Goal: Use online tool/utility: Utilize a website feature to perform a specific function

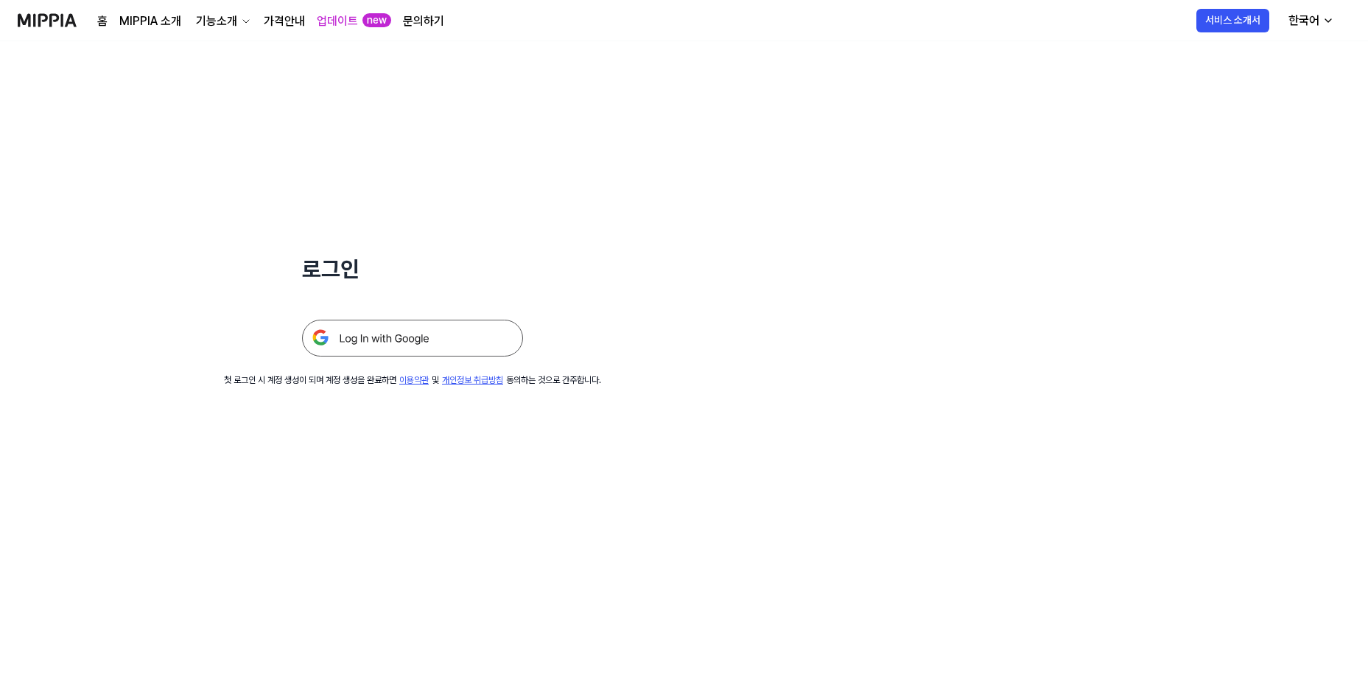
click at [439, 336] on img at bounding box center [412, 338] width 221 height 37
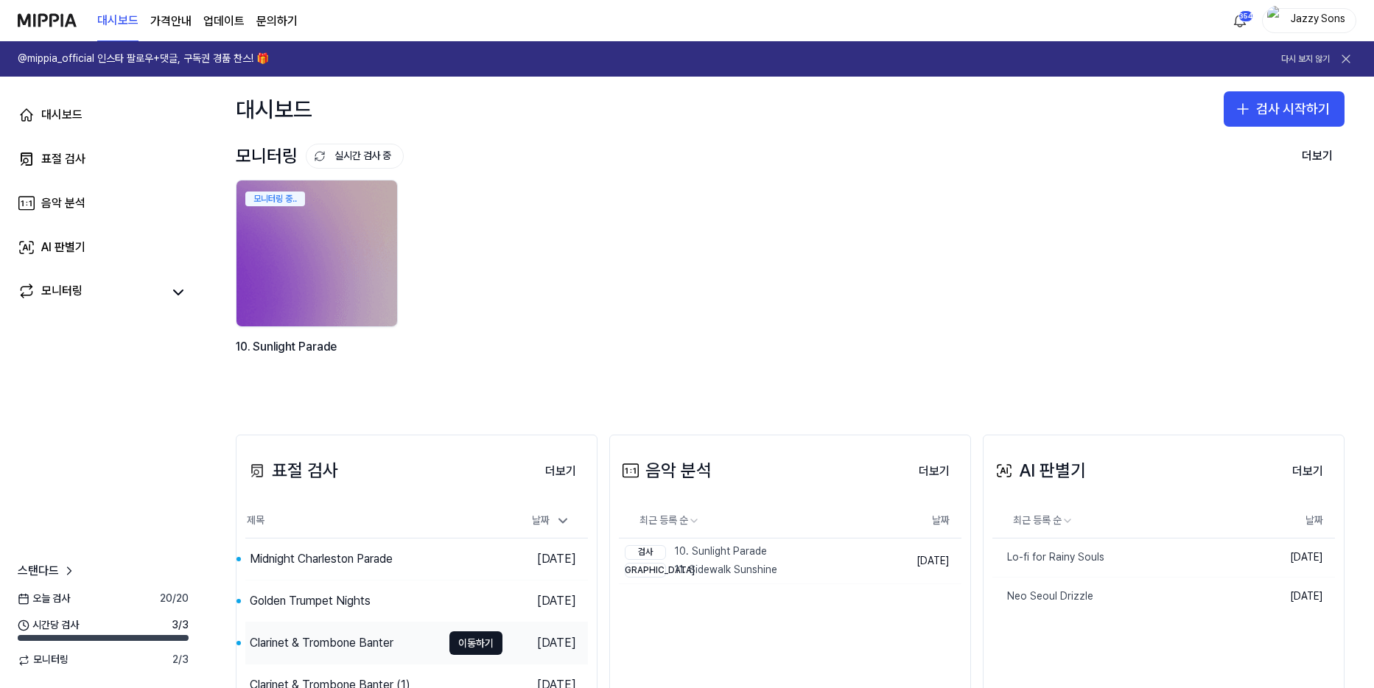
click at [307, 648] on div "Clarinet & Trombone Banter" at bounding box center [322, 643] width 144 height 18
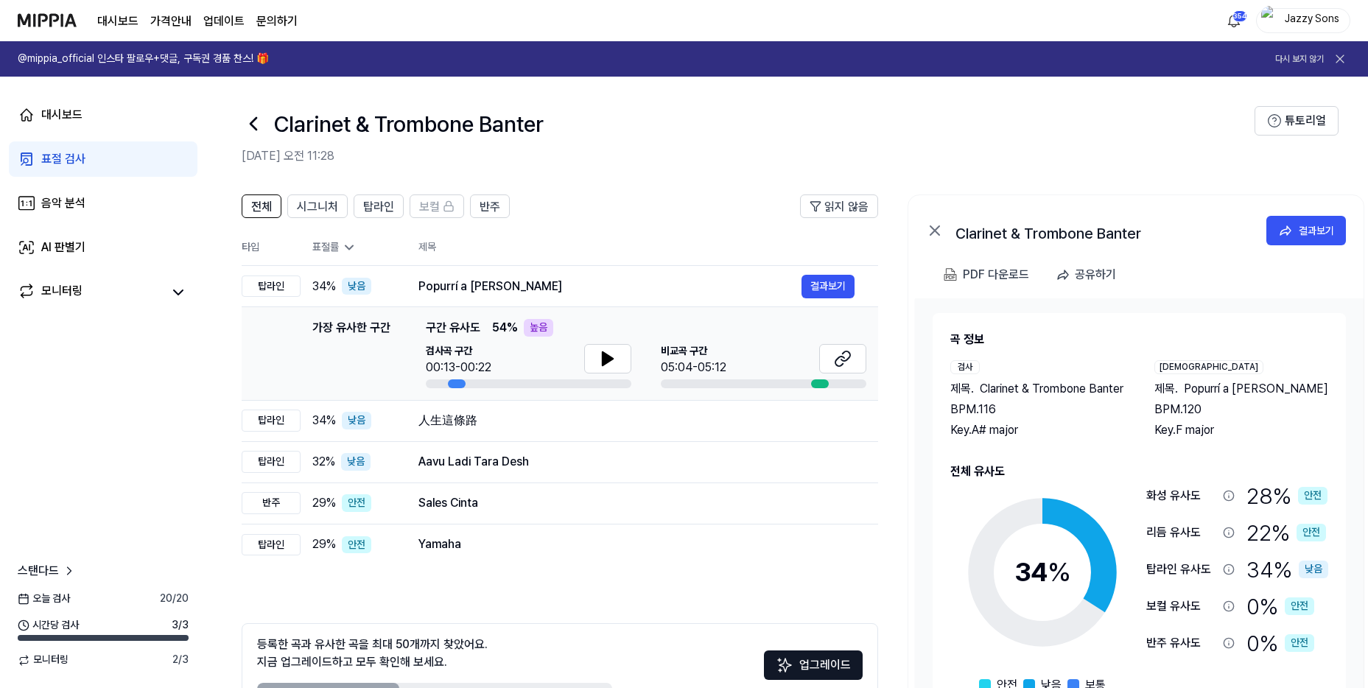
drag, startPoint x: 391, startPoint y: 578, endPoint x: 401, endPoint y: 581, distance: 10.7
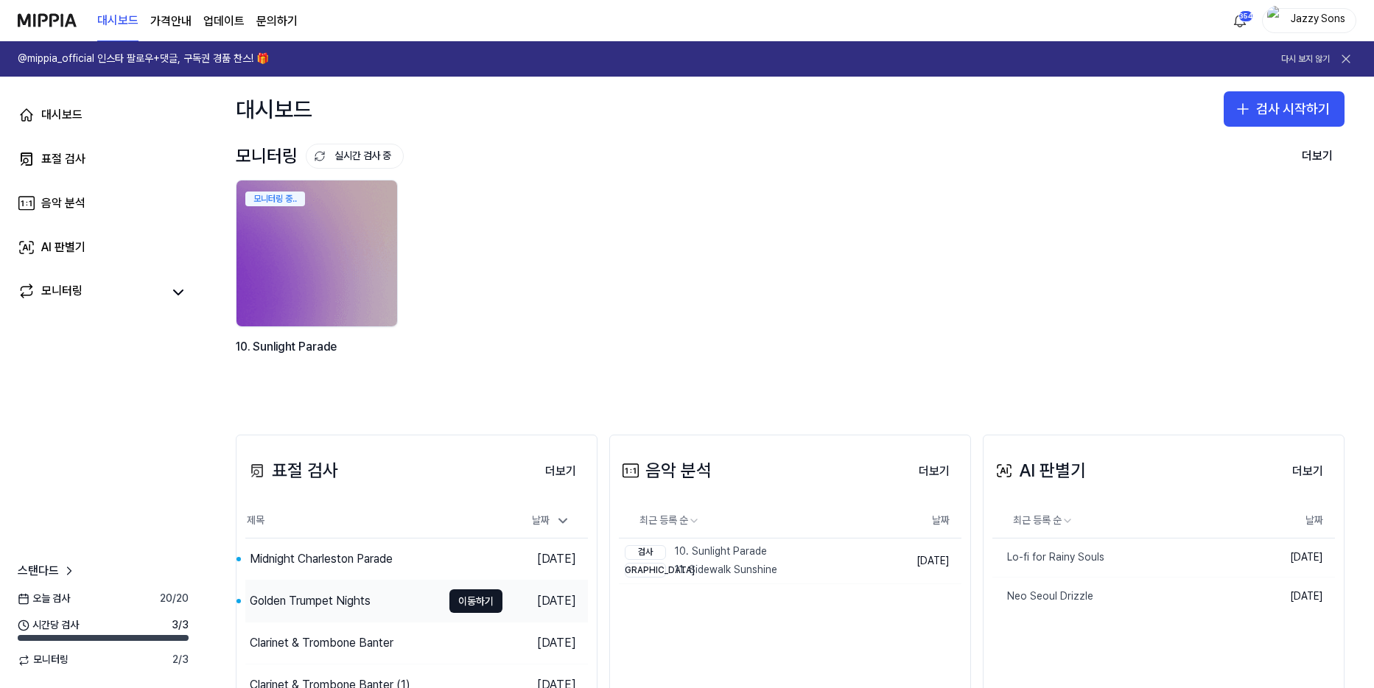
click at [324, 604] on div "Golden Trumpet Nights" at bounding box center [310, 601] width 121 height 18
click at [311, 568] on div "Midnight Charleston Parade" at bounding box center [321, 559] width 143 height 18
click at [1254, 103] on button "검사 시작하기" at bounding box center [1284, 108] width 121 height 35
drag, startPoint x: 59, startPoint y: 161, endPoint x: 141, endPoint y: 183, distance: 84.7
click at [59, 161] on div "표절 검사" at bounding box center [63, 159] width 44 height 18
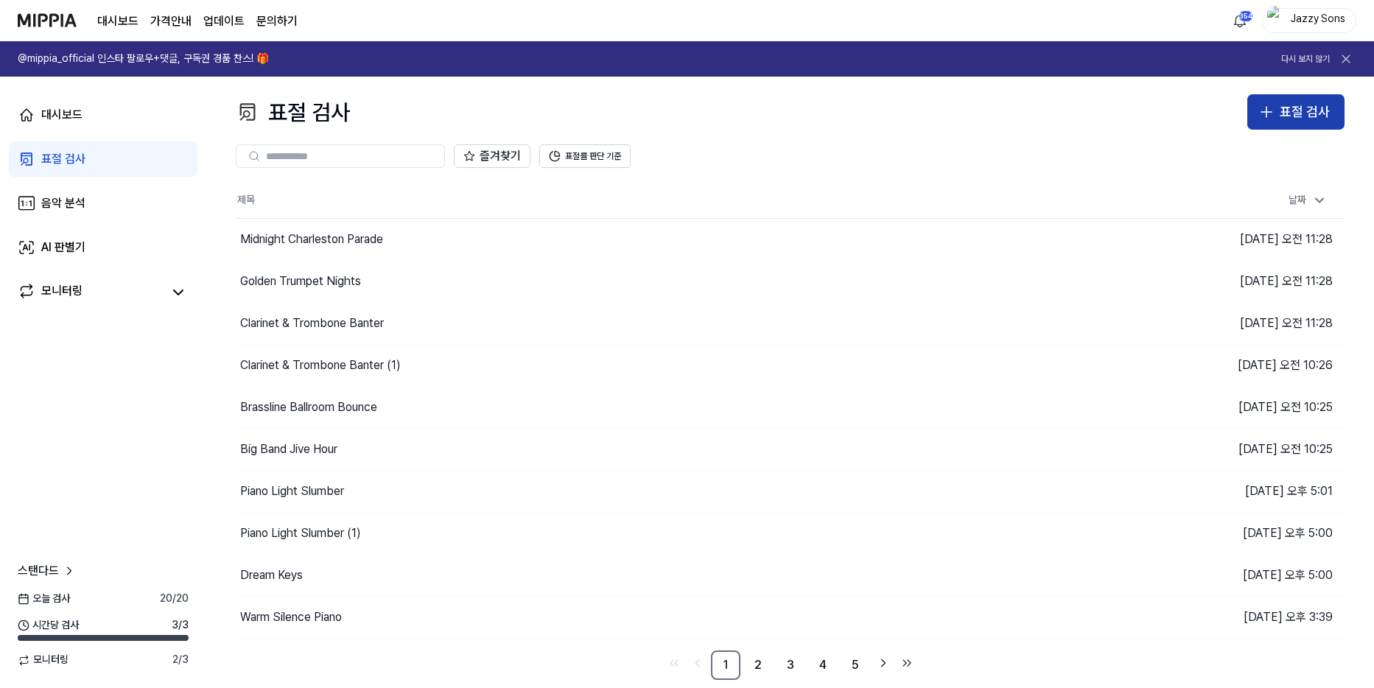
click at [1278, 125] on button "표절 검사" at bounding box center [1296, 111] width 97 height 35
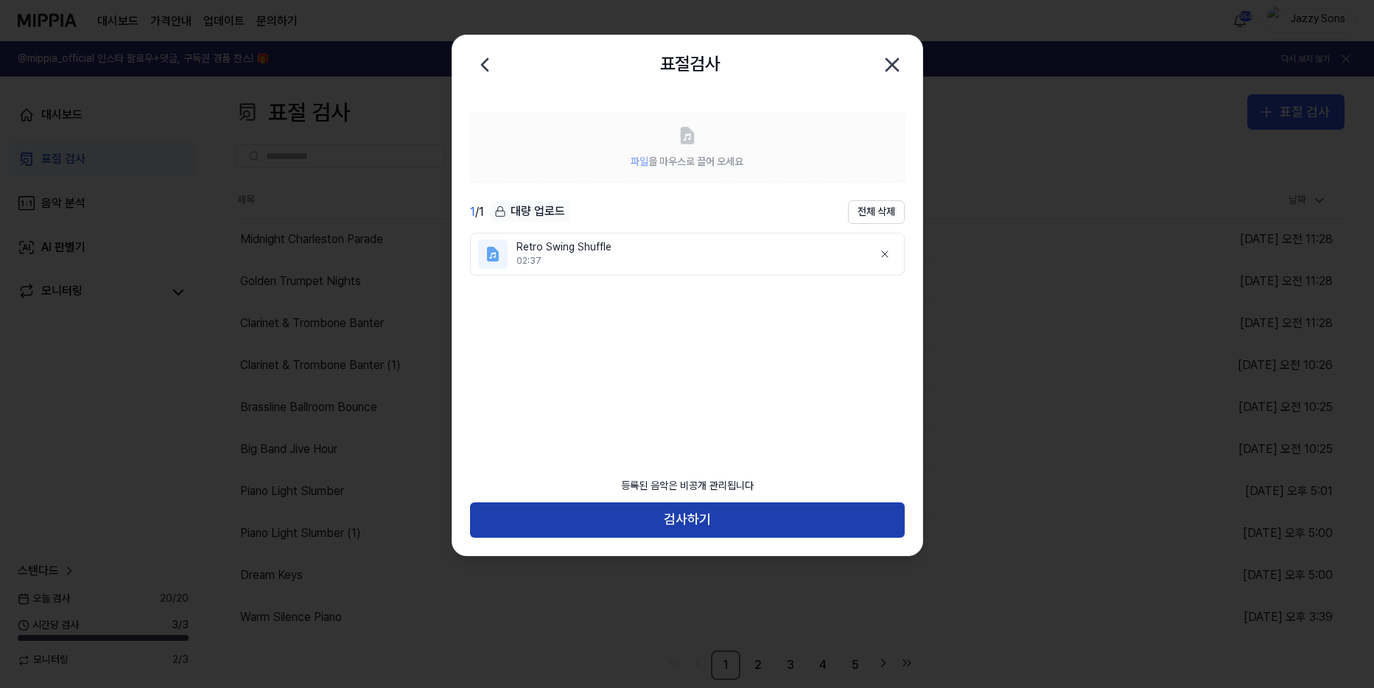
click at [745, 534] on button "검사하기" at bounding box center [687, 520] width 435 height 35
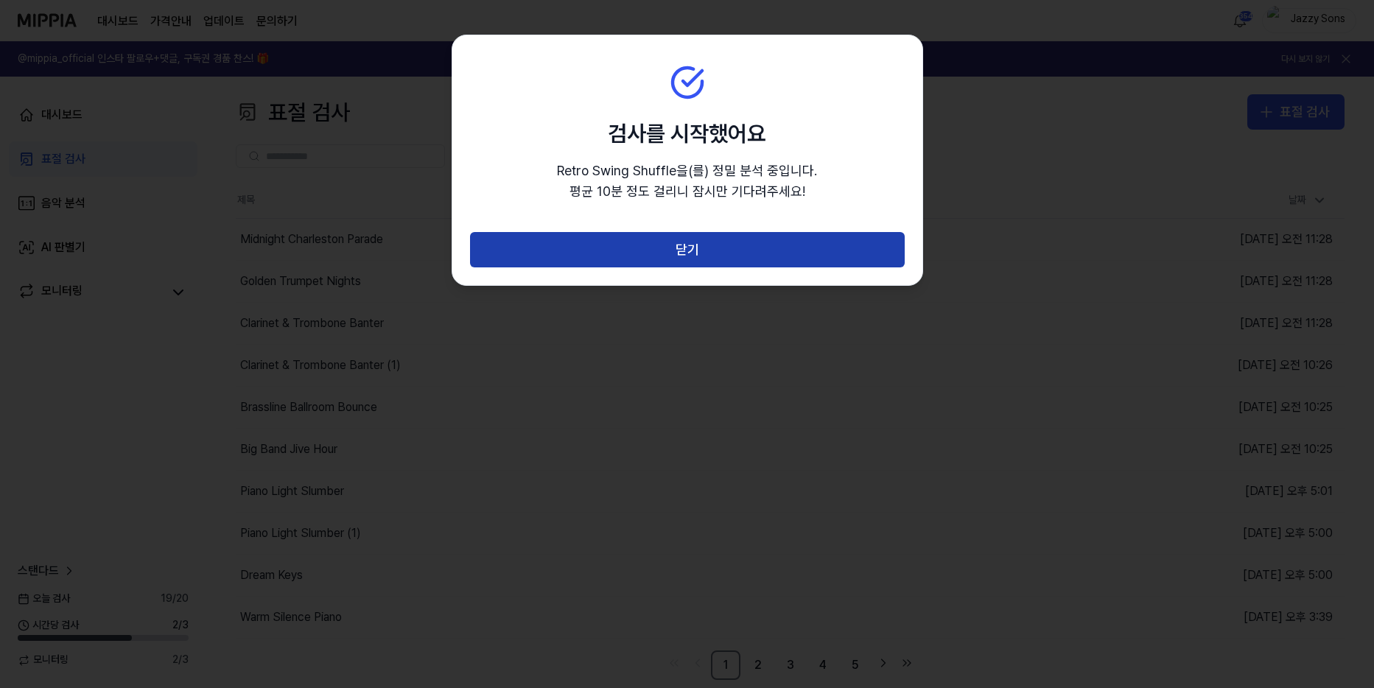
click at [724, 254] on button "닫기" at bounding box center [687, 249] width 435 height 35
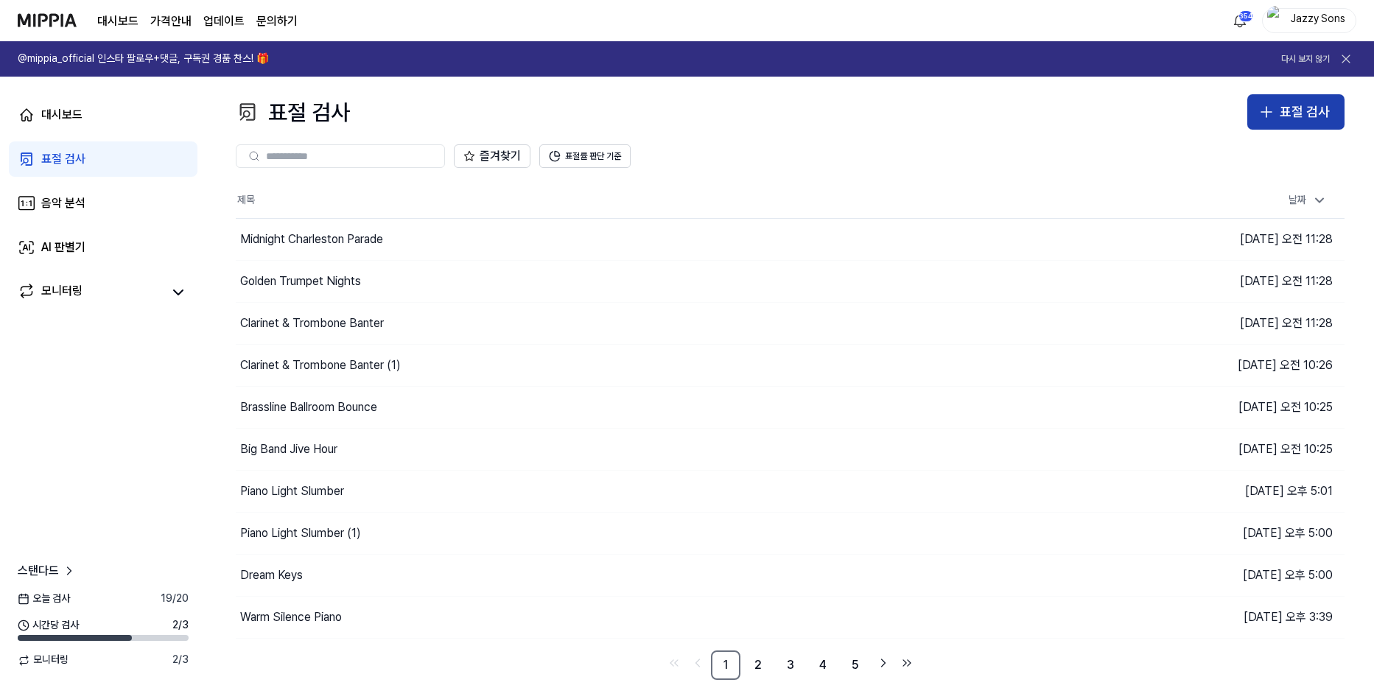
click at [1322, 105] on div "표절 검사" at bounding box center [1305, 112] width 50 height 21
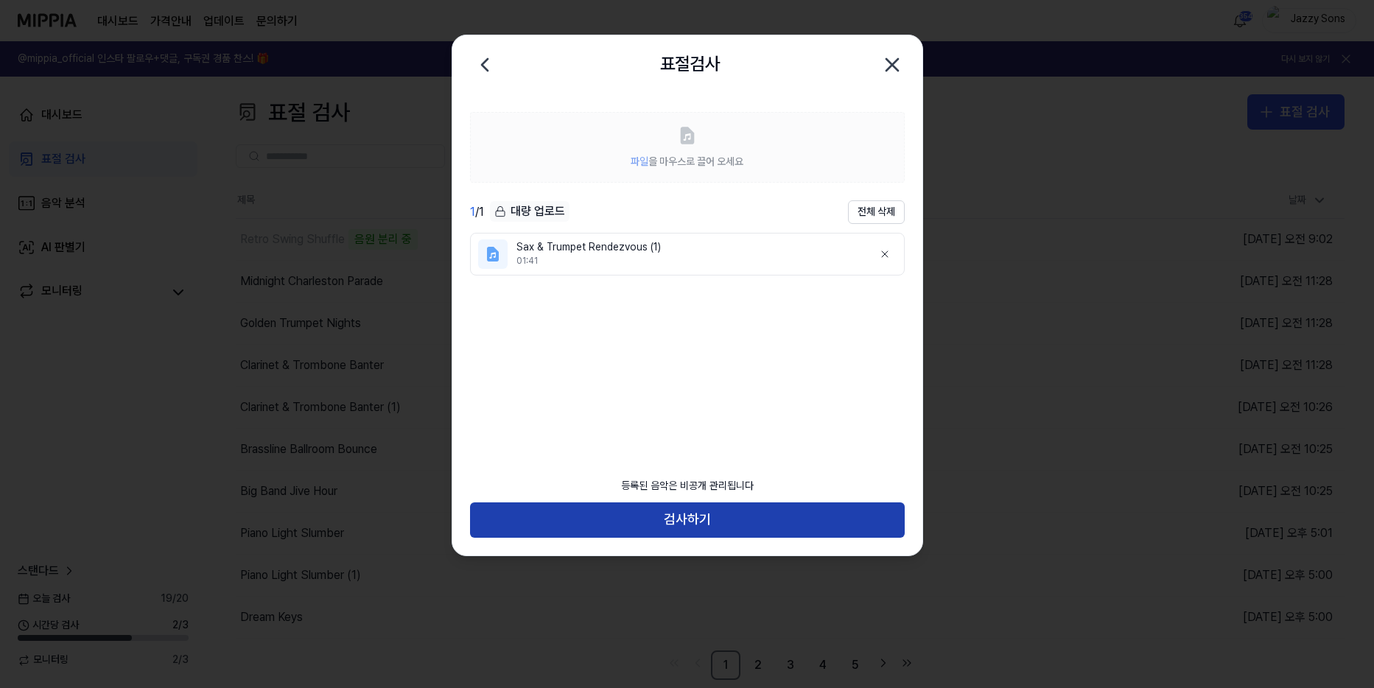
click at [649, 525] on button "검사하기" at bounding box center [687, 520] width 435 height 35
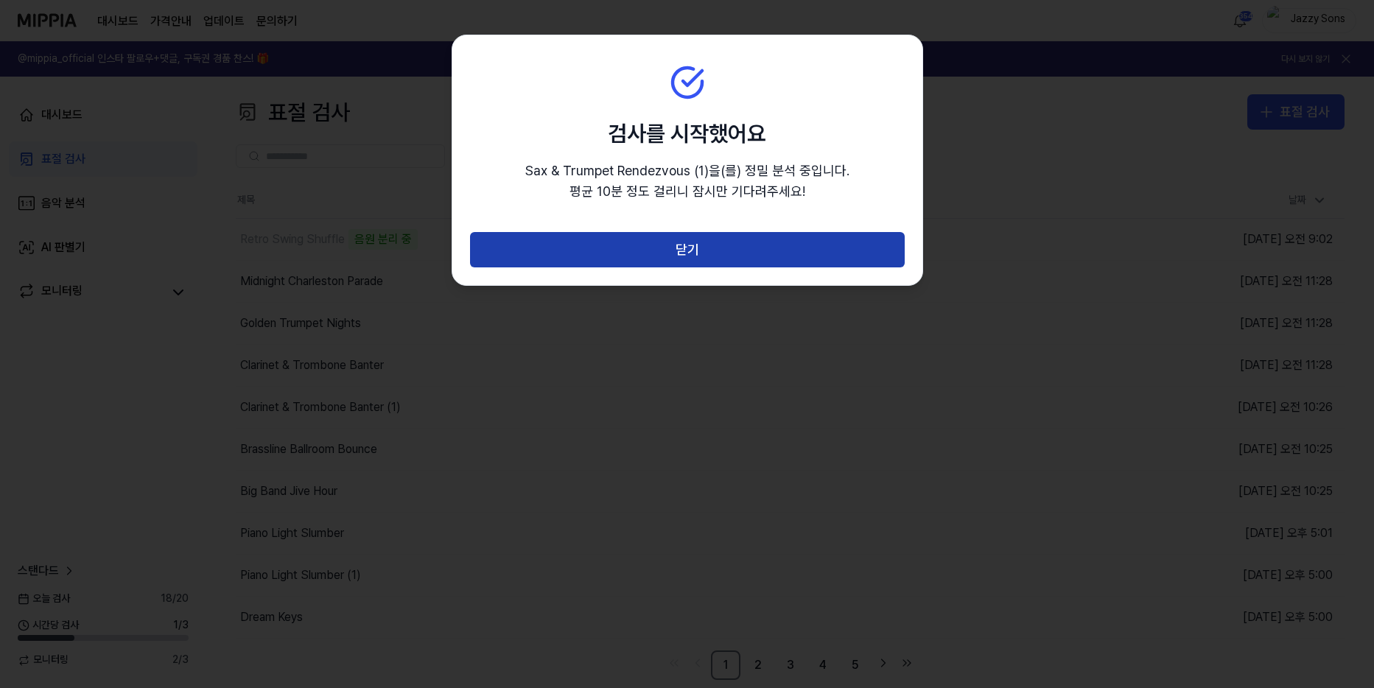
click at [707, 234] on button "닫기" at bounding box center [687, 249] width 435 height 35
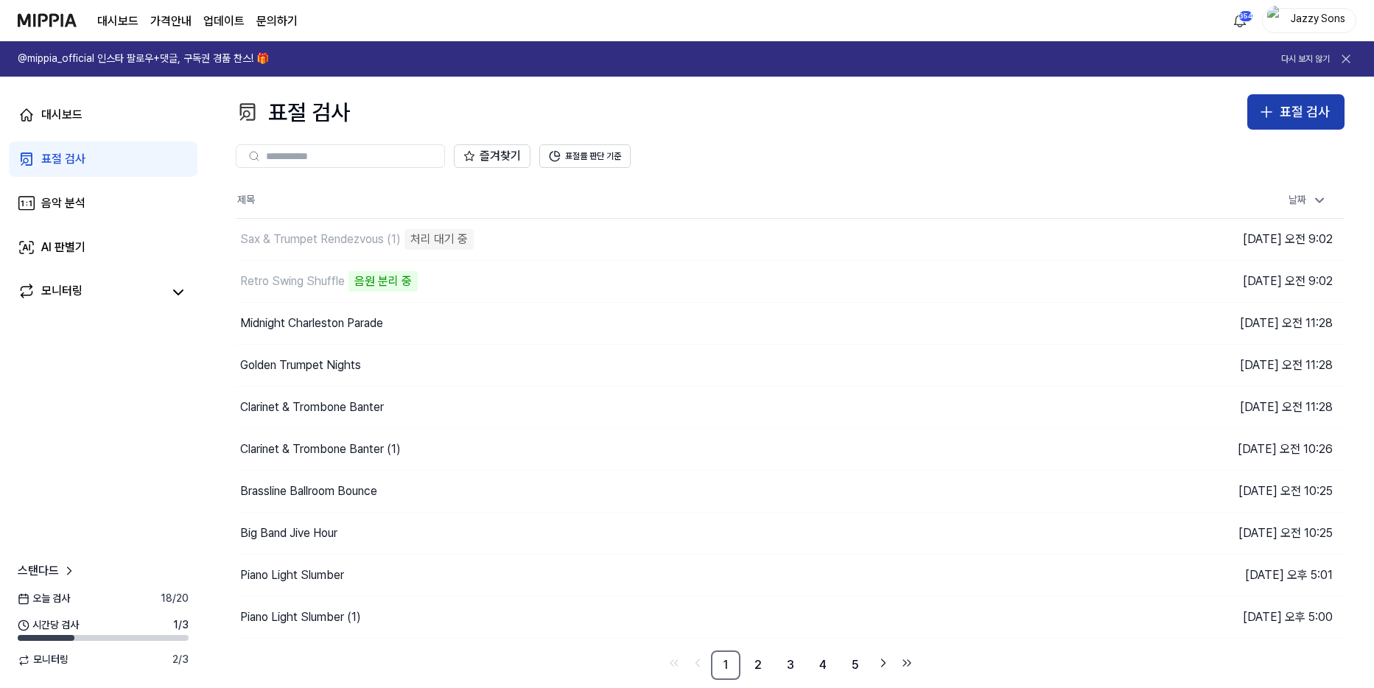
click at [1315, 107] on div "표절 검사" at bounding box center [1305, 112] width 50 height 21
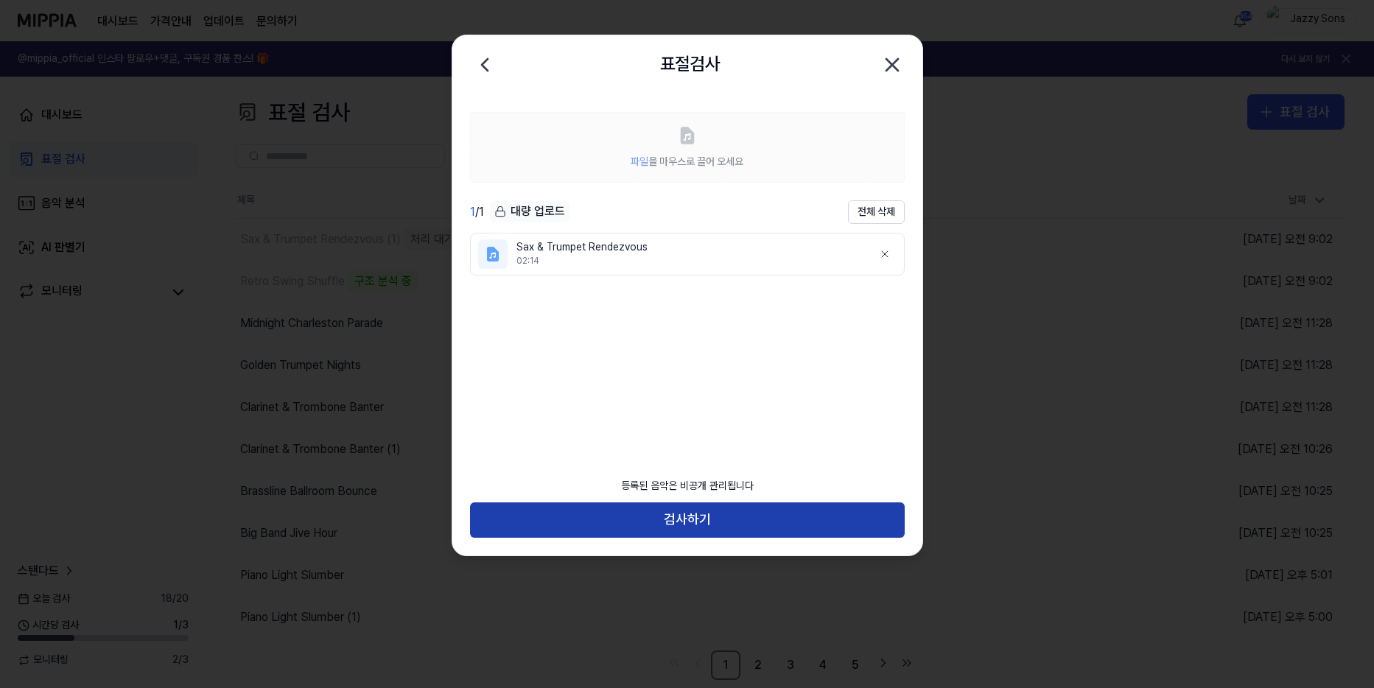
click at [657, 530] on button "검사하기" at bounding box center [687, 520] width 435 height 35
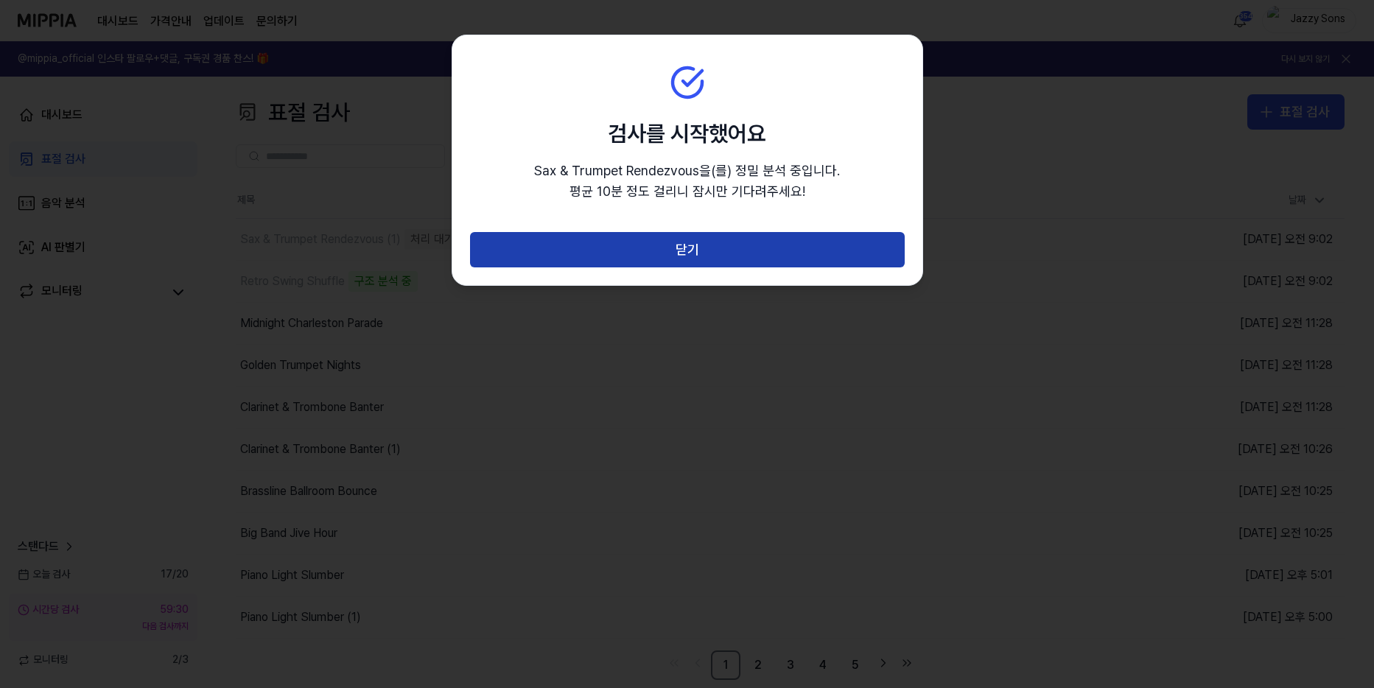
click at [667, 242] on button "닫기" at bounding box center [687, 249] width 435 height 35
